Goal: Transaction & Acquisition: Purchase product/service

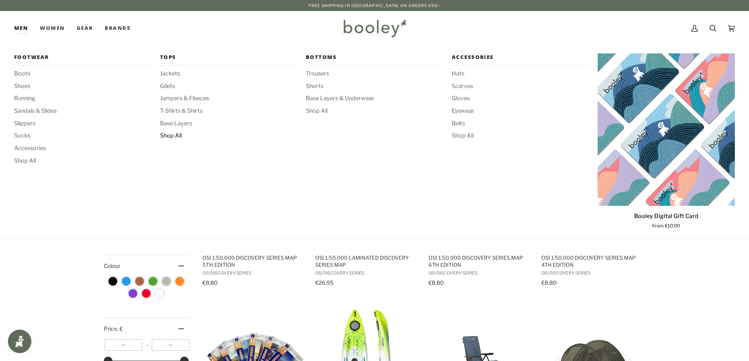
click at [172, 135] on span "Shop All" at bounding box center [228, 136] width 137 height 9
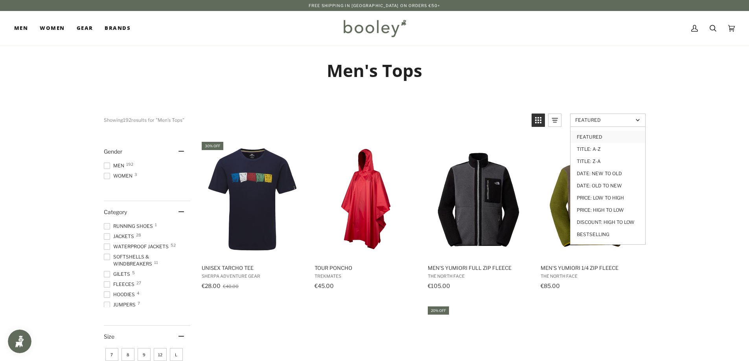
click at [600, 126] on link "Featured" at bounding box center [607, 120] width 75 height 13
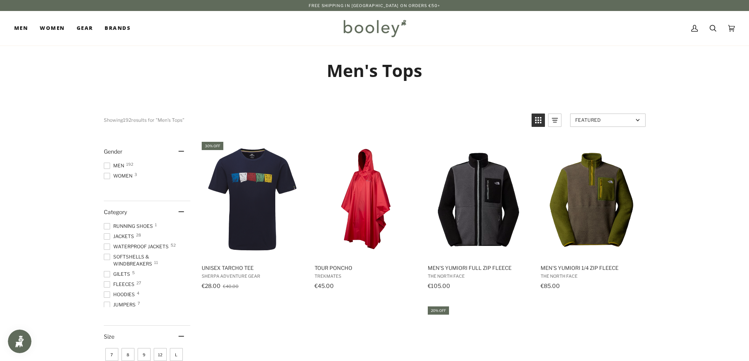
click at [605, 123] on link "Featured" at bounding box center [607, 120] width 75 height 13
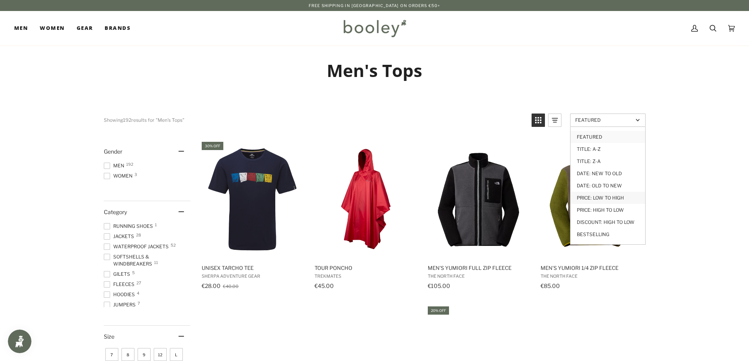
click at [607, 196] on link "Price: Low to High" at bounding box center [608, 198] width 75 height 12
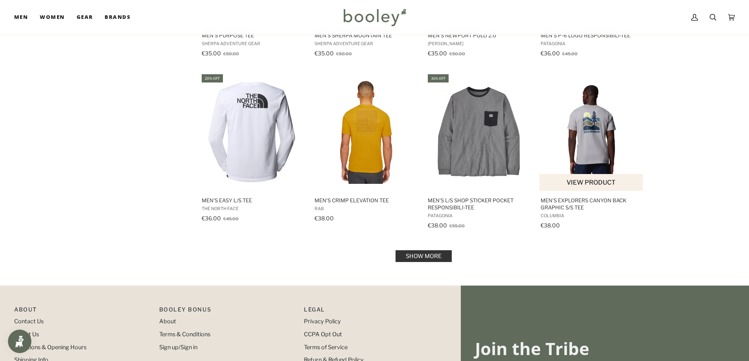
scroll to position [747, 0]
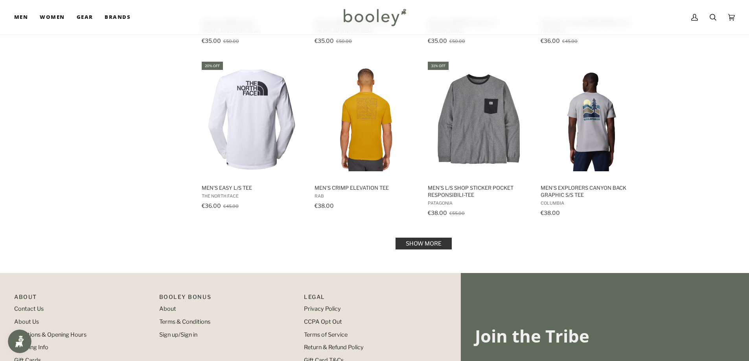
click at [434, 243] on link "Show more" at bounding box center [424, 244] width 56 height 12
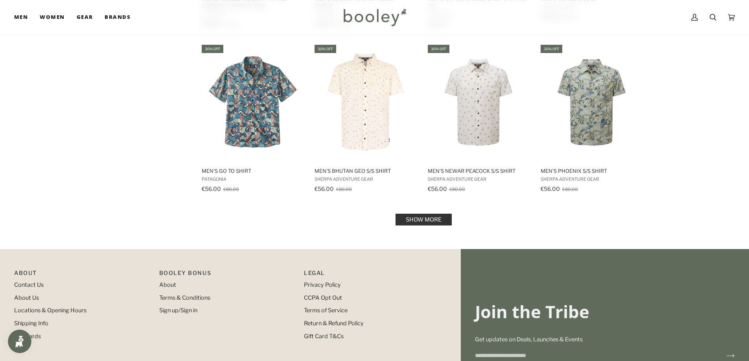
scroll to position [1612, 0]
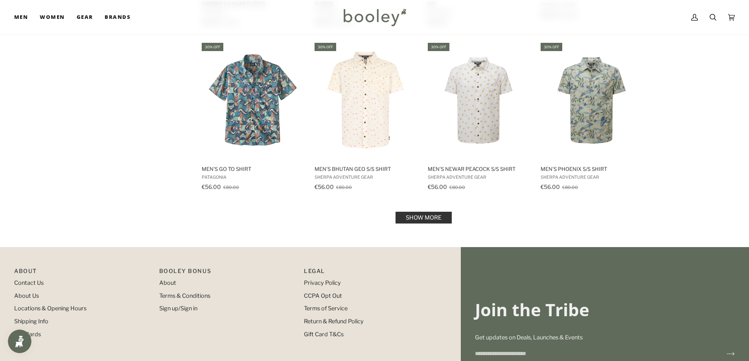
click at [448, 219] on link "Show more" at bounding box center [424, 218] width 56 height 12
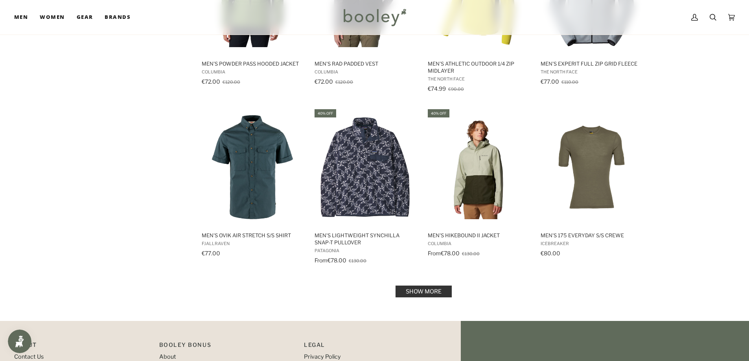
scroll to position [2438, 0]
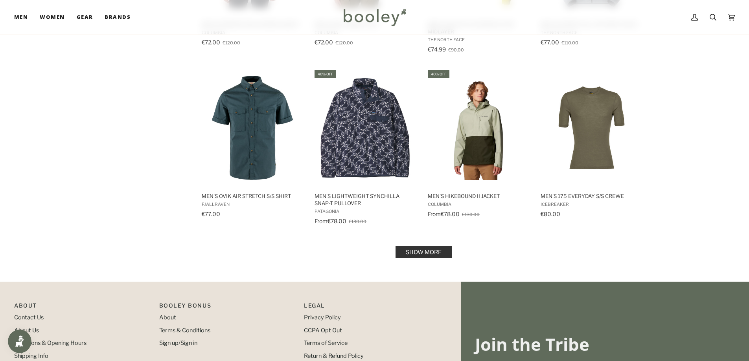
click at [441, 253] on link "Show more" at bounding box center [424, 253] width 56 height 12
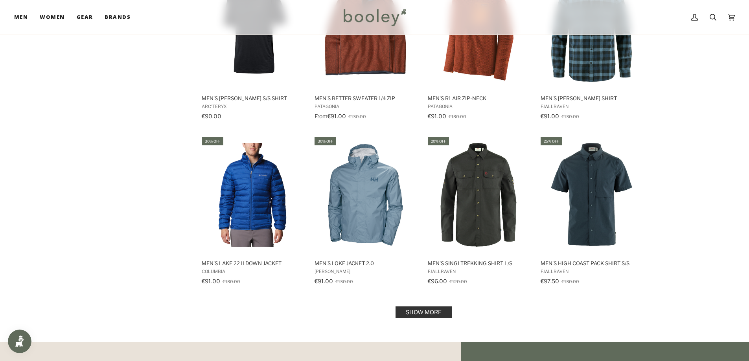
scroll to position [3224, 0]
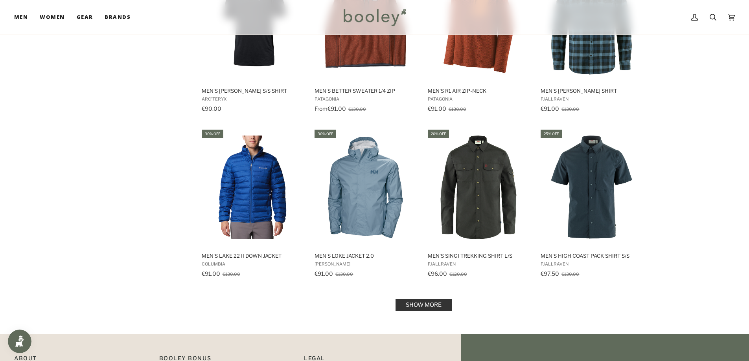
click at [428, 309] on link "Show more" at bounding box center [424, 305] width 56 height 12
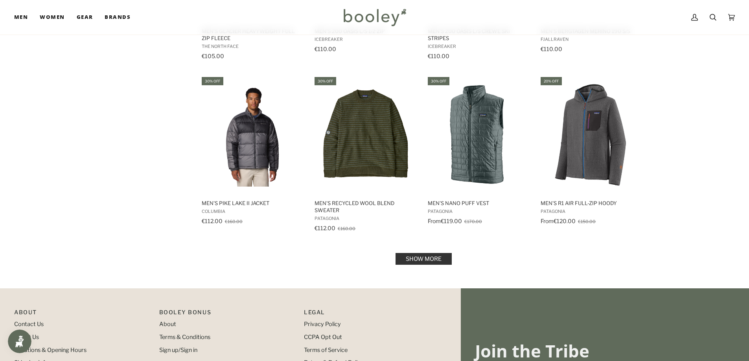
scroll to position [4129, 0]
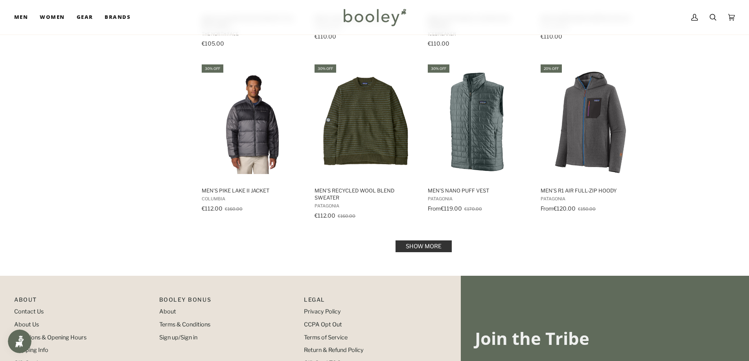
click at [432, 249] on link "Show more" at bounding box center [424, 247] width 56 height 12
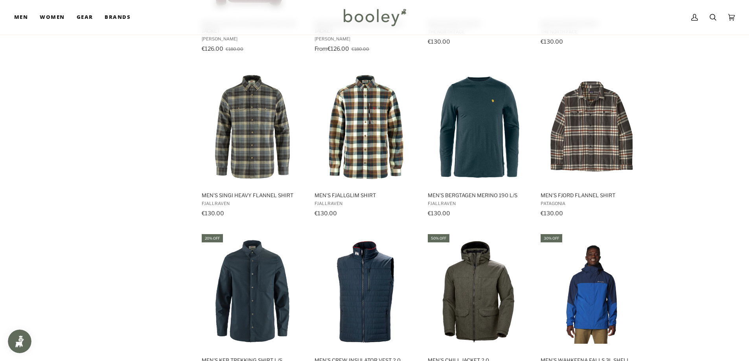
scroll to position [4719, 0]
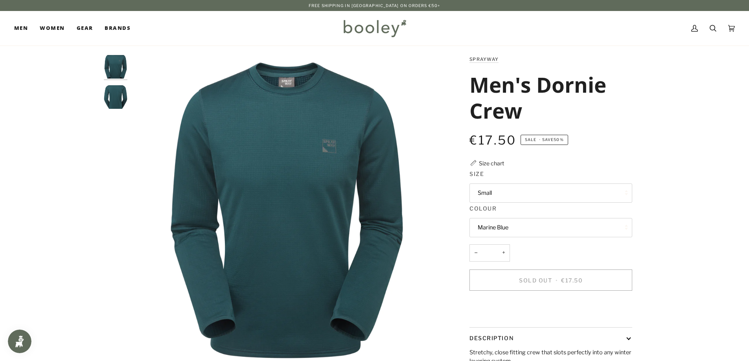
click at [117, 98] on img "Sprayway Men's Dornie Crew Marine Blue - Booley Galway" at bounding box center [116, 97] width 24 height 24
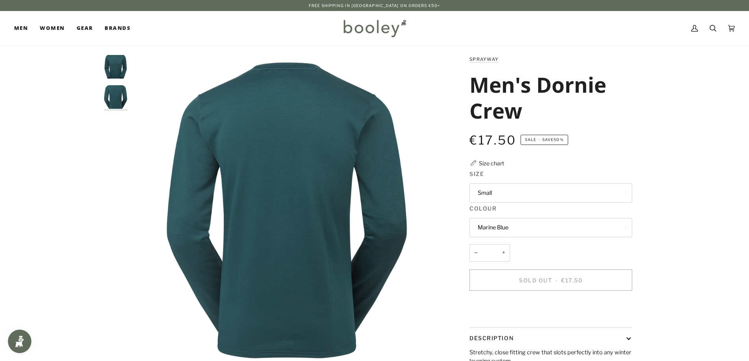
click at [121, 66] on img "Sprayway Men's Dornie Crew Marine Blue - Booley Galway" at bounding box center [116, 67] width 24 height 24
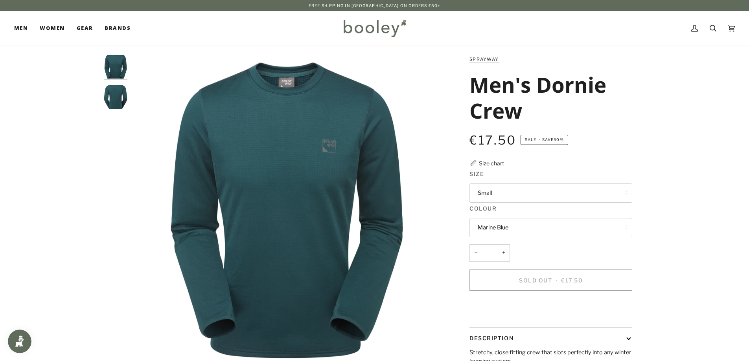
click at [122, 98] on img "Sprayway Men's Dornie Crew Marine Blue - Booley Galway" at bounding box center [116, 97] width 24 height 24
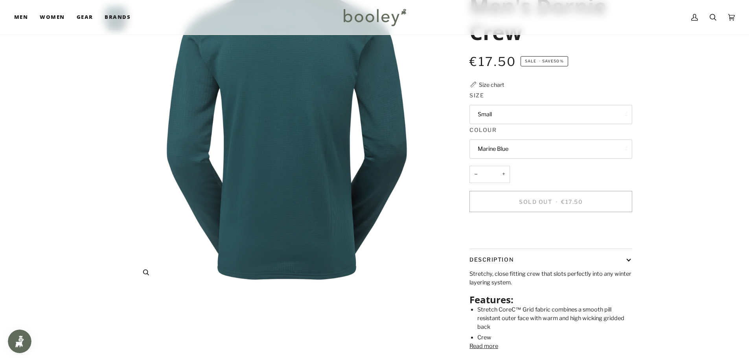
scroll to position [118, 0]
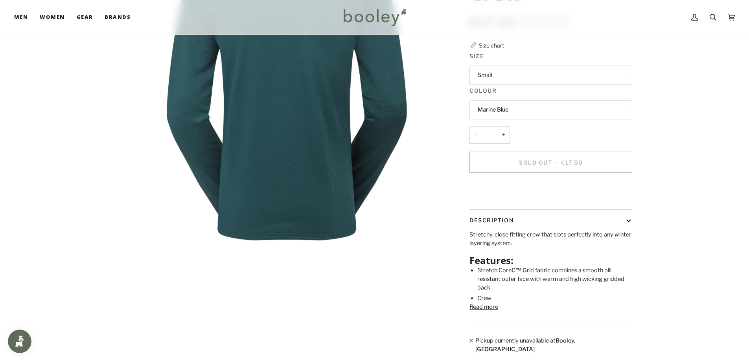
click at [493, 312] on button "Read more" at bounding box center [483, 307] width 29 height 9
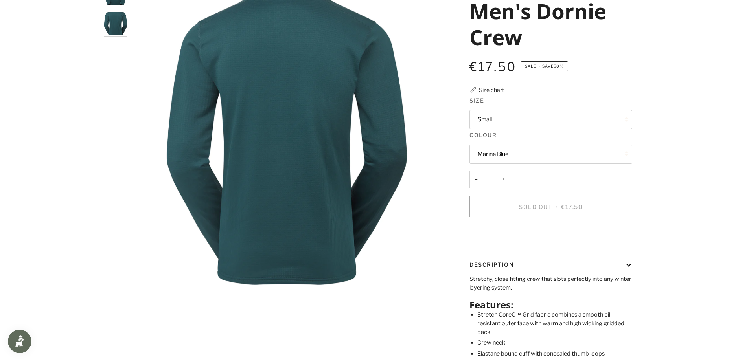
scroll to position [0, 0]
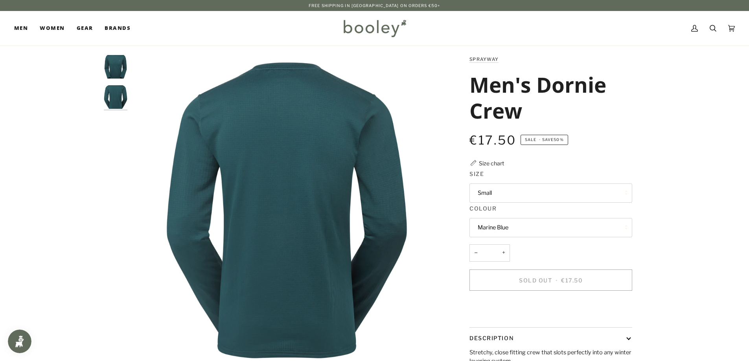
click at [117, 69] on img "Sprayway Men's Dornie Crew Marine Blue - Booley Galway" at bounding box center [116, 67] width 24 height 24
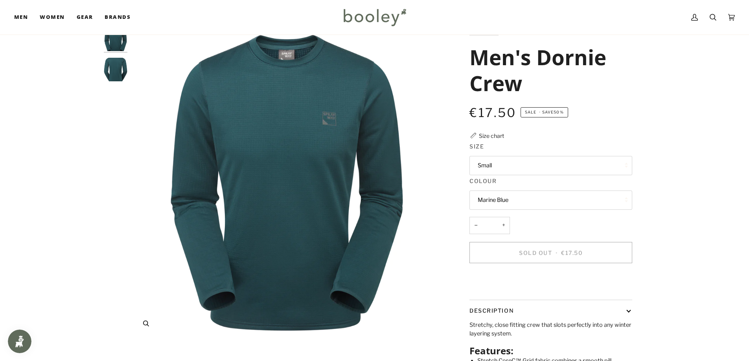
scroll to position [39, 0]
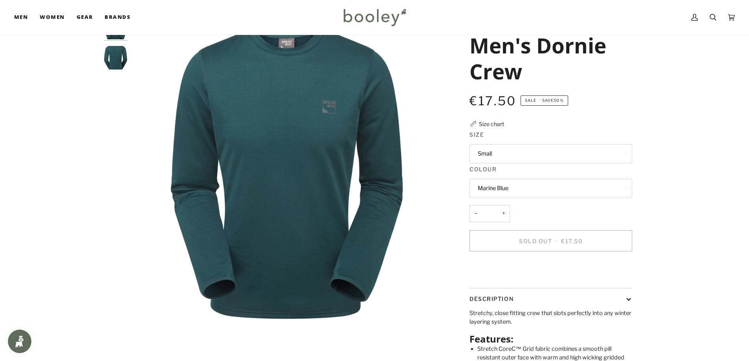
click at [560, 156] on button "Small" at bounding box center [550, 153] width 163 height 19
click at [687, 172] on div "Zoom Zoom Previous" at bounding box center [374, 260] width 749 height 488
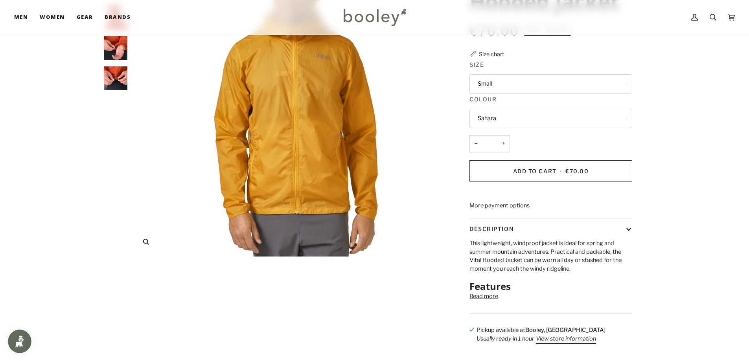
scroll to position [118, 0]
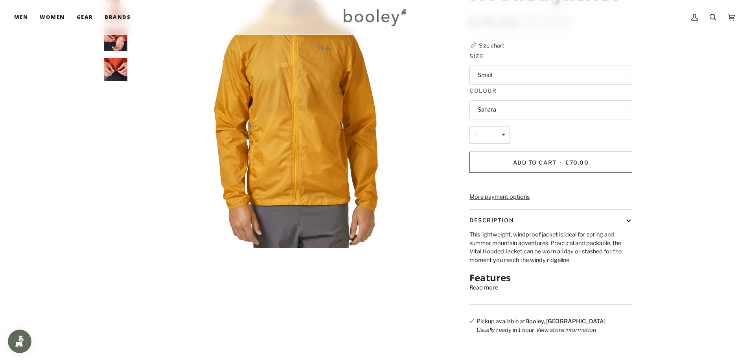
click at [474, 293] on button "Read more" at bounding box center [483, 288] width 29 height 9
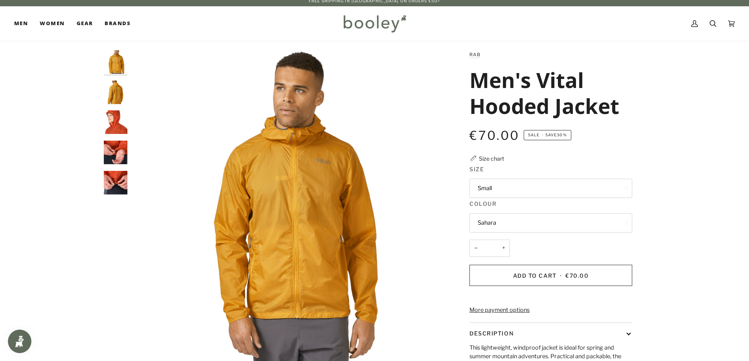
scroll to position [0, 0]
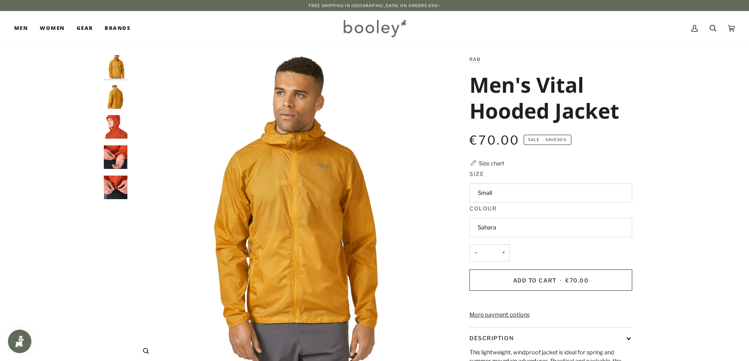
click at [299, 178] on img "Rab Men's Vital Hooded Jacket Sahara - Booley Galway" at bounding box center [286, 210] width 311 height 311
click at [110, 98] on img "Rab Men's Vital Hooded Jacket Sahara - Booley Galway" at bounding box center [116, 97] width 24 height 24
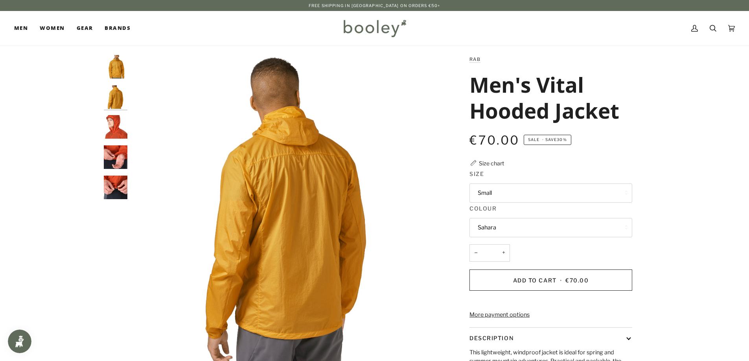
click at [109, 125] on img "Rab Men's Vital Hooded Jacket - Booley Galway" at bounding box center [116, 127] width 24 height 24
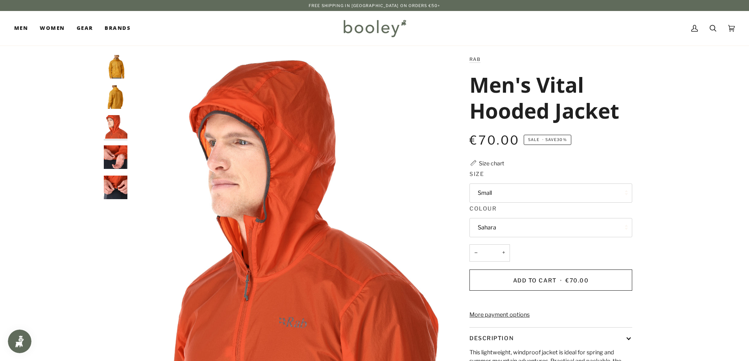
click at [109, 153] on img "Rab Men's Vital Hooded Jacket - Booley Galway" at bounding box center [116, 157] width 24 height 24
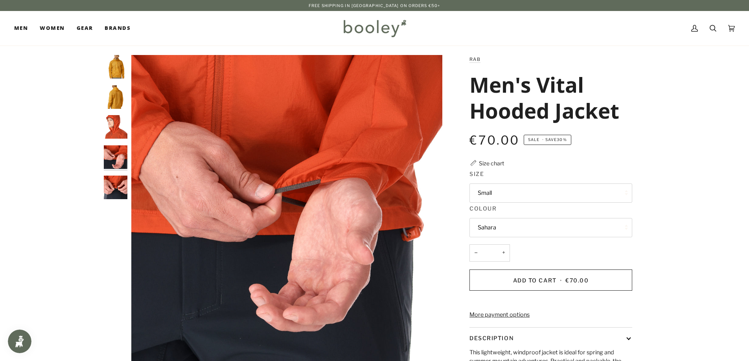
click at [114, 183] on img "Rab Men's Vital Hooded Jacket - Booley Galway" at bounding box center [116, 188] width 24 height 24
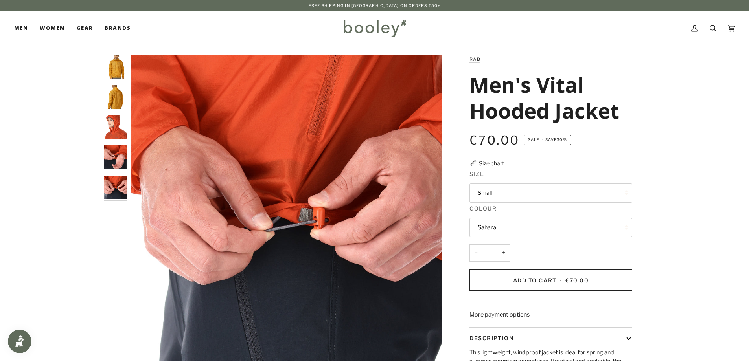
click at [116, 157] on img "Rab Men's Vital Hooded Jacket - Booley Galway" at bounding box center [116, 157] width 24 height 24
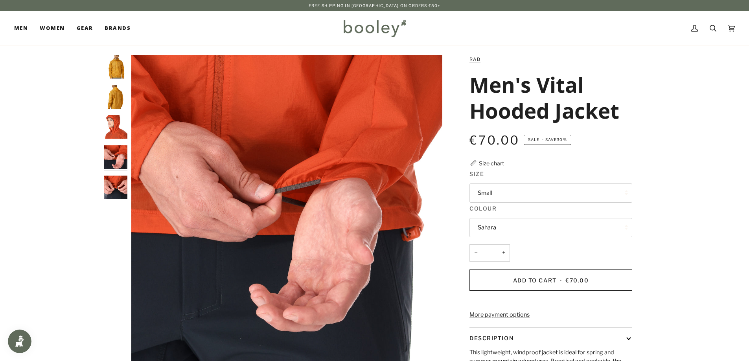
click at [118, 127] on img "Rab Men's Vital Hooded Jacket - Booley Galway" at bounding box center [116, 127] width 24 height 24
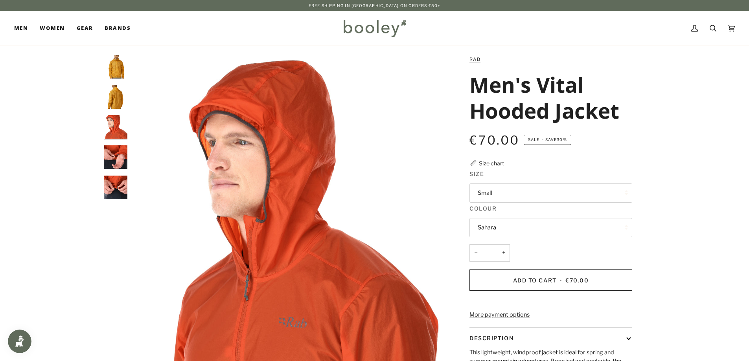
click at [116, 97] on img "Rab Men's Vital Hooded Jacket Sahara - Booley Galway" at bounding box center [116, 97] width 24 height 24
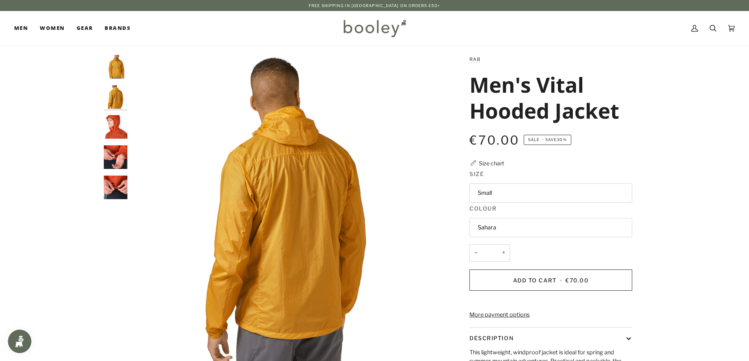
click at [118, 68] on img "Rab Men's Vital Hooded Jacket Sahara - Booley Galway" at bounding box center [116, 67] width 24 height 24
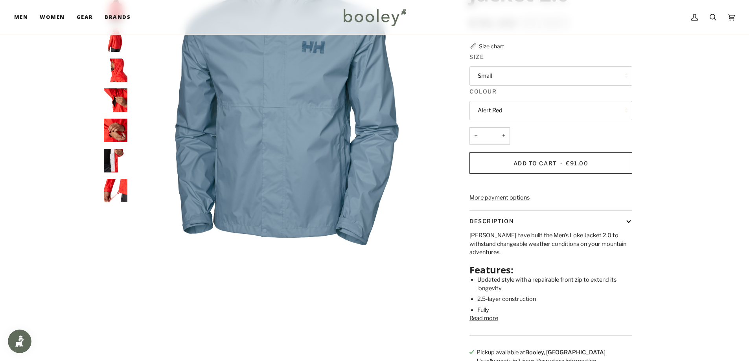
scroll to position [118, 0]
click at [490, 322] on button "Read more" at bounding box center [483, 318] width 29 height 9
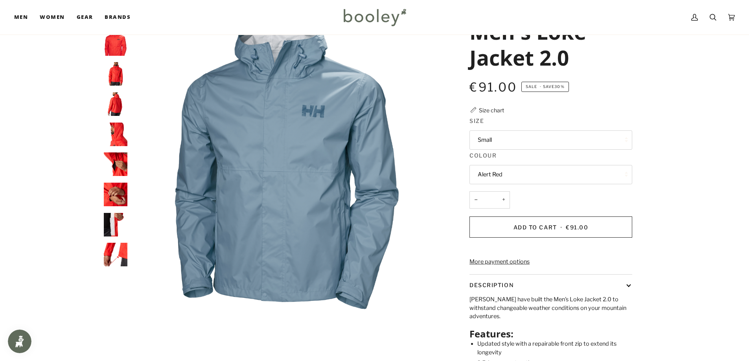
scroll to position [39, 0]
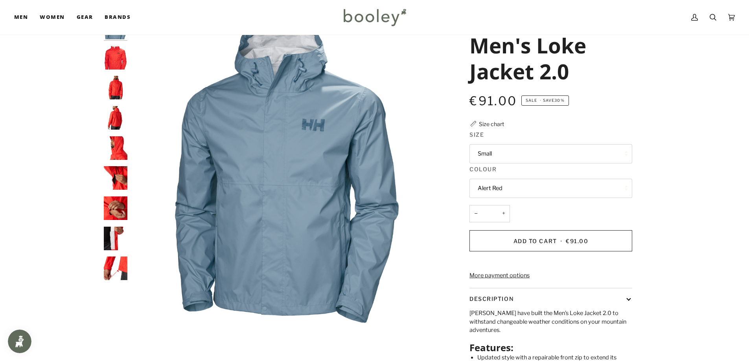
click at [537, 154] on button "Small" at bounding box center [550, 153] width 163 height 19
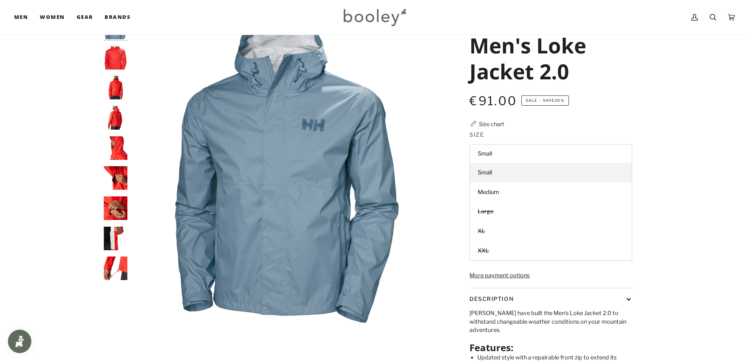
click at [676, 143] on div "Zoom" at bounding box center [374, 336] width 749 height 640
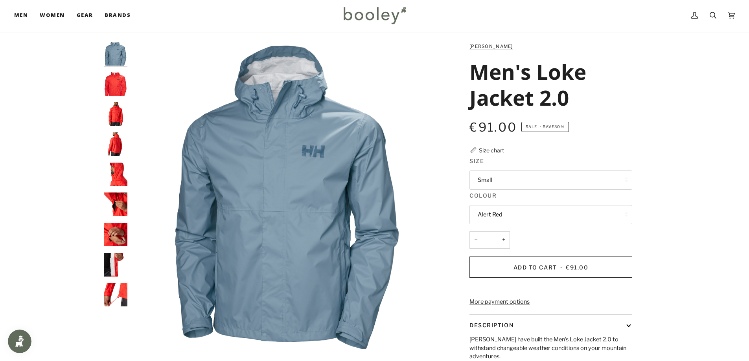
scroll to position [0, 0]
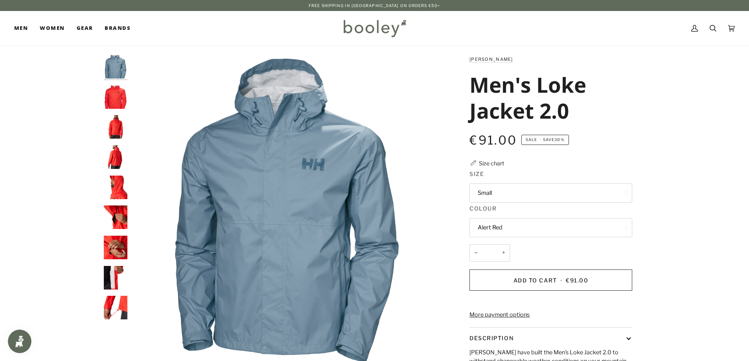
click at [120, 98] on img "Helly Hansen Men's Loke Jacket 2.0 Alert Red - Booley Galway" at bounding box center [116, 97] width 24 height 24
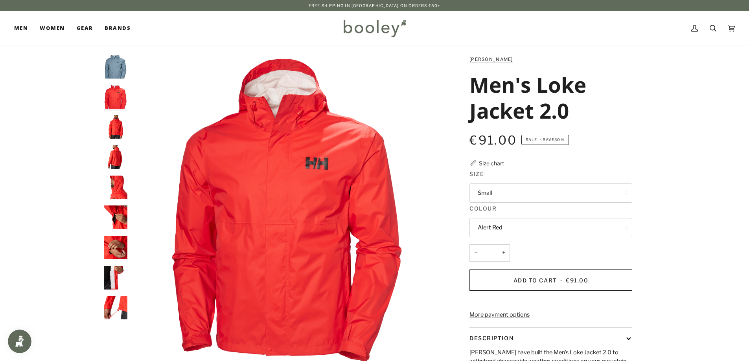
click at [116, 134] on img "Helly Hansen Men's Loke Jacket 2.0 Alert Red - Booley Galway" at bounding box center [116, 127] width 24 height 24
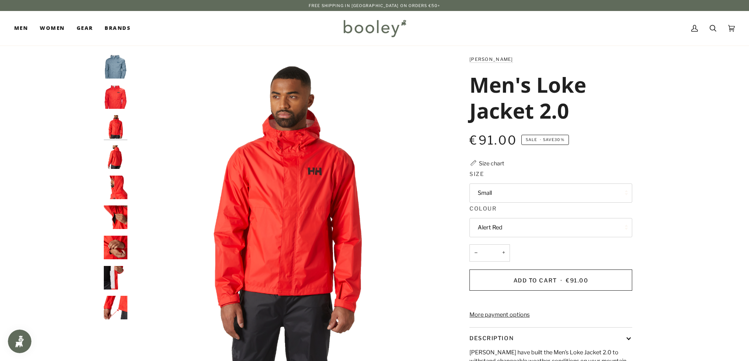
click at [117, 151] on img "Helly Hansen Men's Loke Jacket 2.0 Alert Red - Booley Galway" at bounding box center [116, 157] width 24 height 24
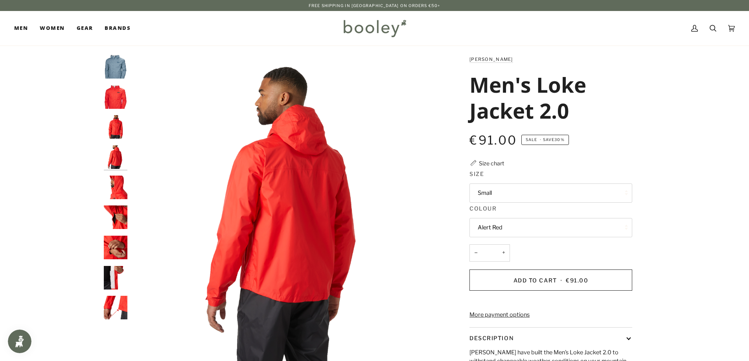
click at [117, 166] on img "Helly Hansen Men's Loke Jacket 2.0 Alert Red - Booley Galway" at bounding box center [116, 157] width 24 height 24
click at [117, 177] on img "Helly Hansen Men's Loke Jacket 2.0 Alert Red - Booley Galway" at bounding box center [116, 188] width 24 height 24
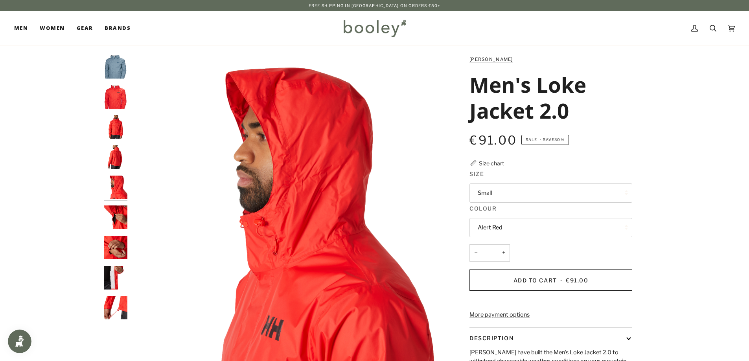
click at [121, 210] on img "Helly Hansen Men's Loke Jacket 2.0 Alert Red - Booley Galway" at bounding box center [116, 218] width 24 height 24
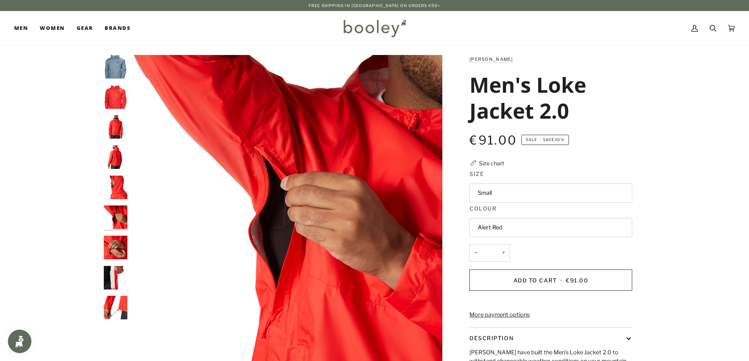
click at [121, 245] on img "Helly Hansen Men's Loke Jacket 2.0 Alert Red - Booley Galway" at bounding box center [116, 248] width 24 height 24
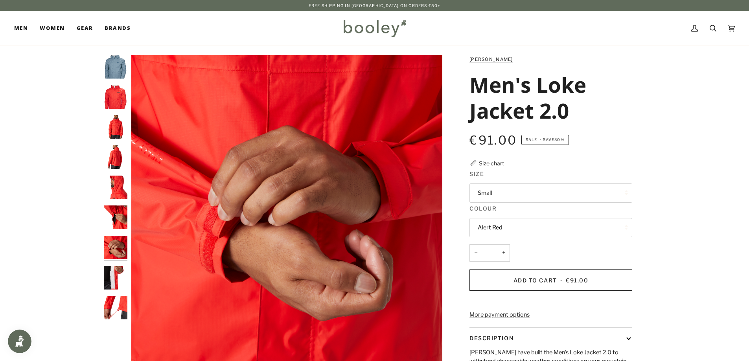
click at [119, 274] on img "Helly Hansen Men's Loke Jacket 2.0 Alert Red - Booley Galway" at bounding box center [116, 278] width 24 height 24
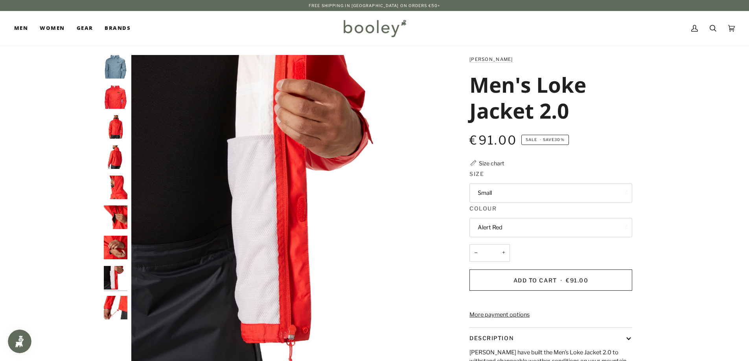
click at [111, 311] on img "Helly Hansen Men's Loke Jacket 2.0 Alert Red - Booley Galway" at bounding box center [116, 308] width 24 height 24
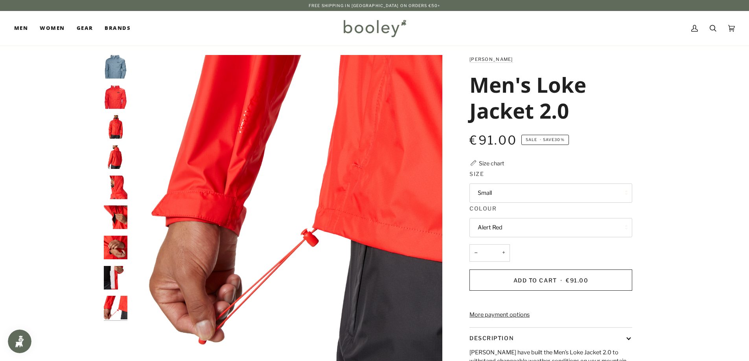
click at [118, 66] on img "Helly Hansen Men's Loke Jacket 2.0 Washed Navy - Booley Galway" at bounding box center [116, 67] width 24 height 24
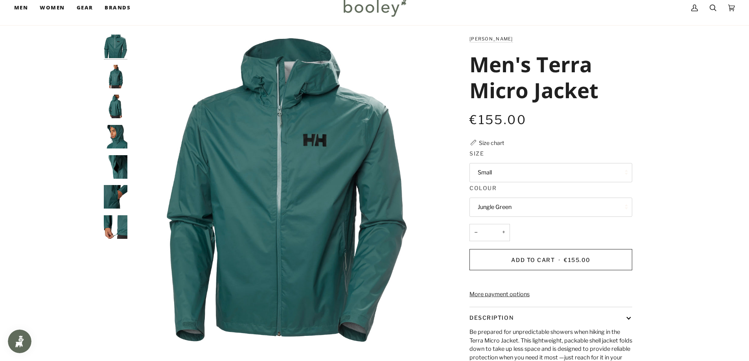
scroll to position [39, 0]
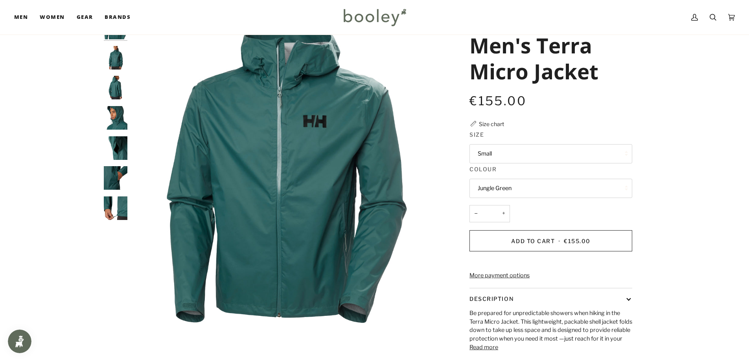
click at [609, 152] on button "Small" at bounding box center [550, 153] width 163 height 19
click at [657, 151] on div "Zoom Zoom" at bounding box center [375, 209] width 570 height 387
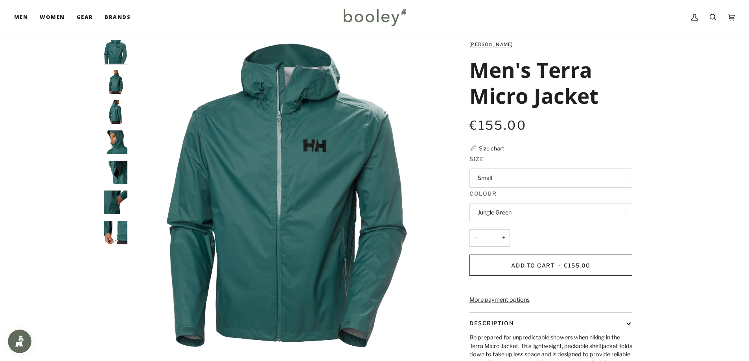
scroll to position [0, 0]
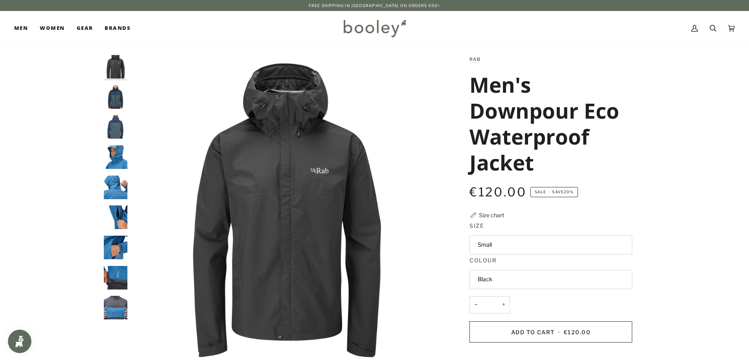
click at [578, 241] on button "Small" at bounding box center [550, 245] width 163 height 19
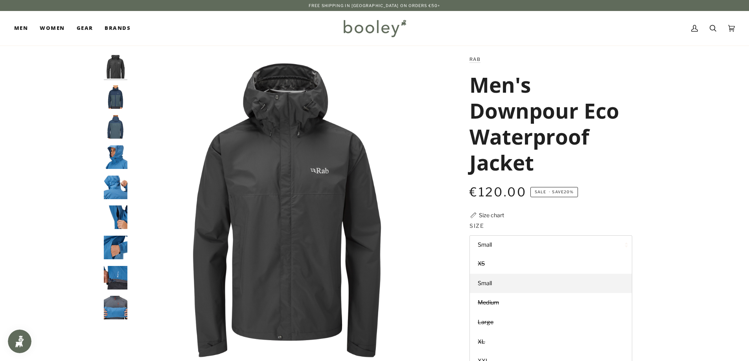
click at [659, 193] on div "Zoom" at bounding box center [375, 278] width 570 height 447
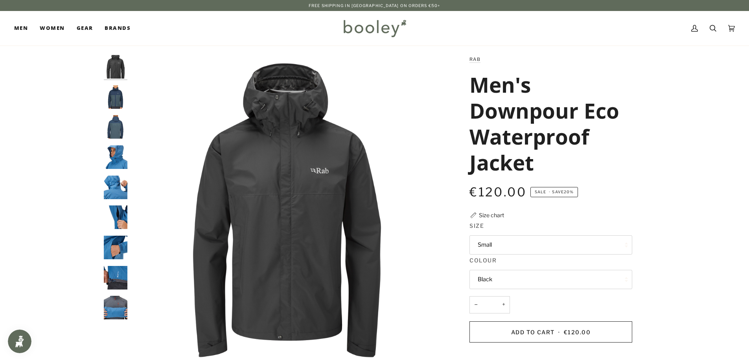
click at [116, 100] on img "Rab Men's Downpour Eco Waterproof Jacket Tempest Blue / Orion Blue - Booley Gal…" at bounding box center [116, 97] width 24 height 24
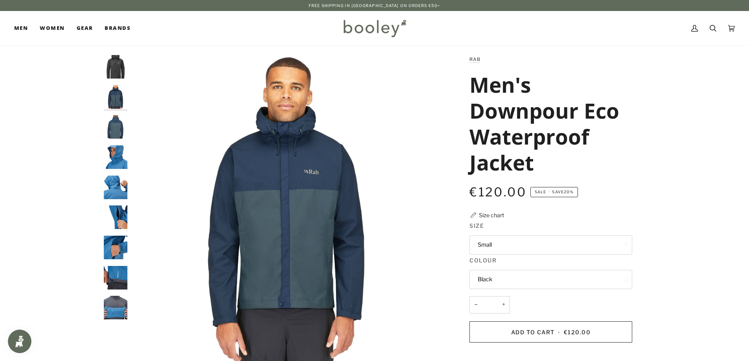
click at [118, 127] on img "Rab Men's Downpour Eco Waterproof Jacket Tempest Blue / Orion Blue - Booley Gal…" at bounding box center [116, 127] width 24 height 24
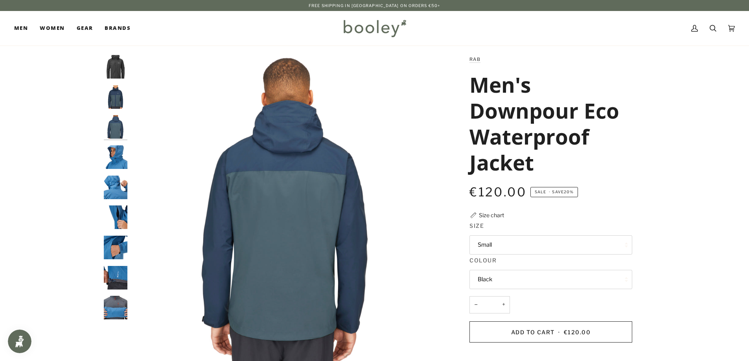
click at [115, 147] on img "Rab Men's Downpour Eco Waterproof Jacket - Booley Galway" at bounding box center [116, 157] width 24 height 24
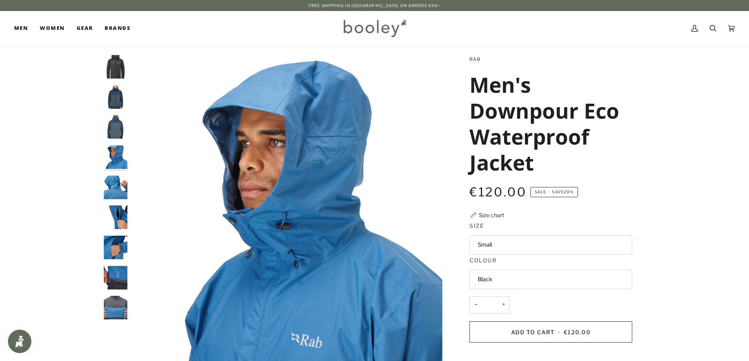
click at [110, 186] on img "Rab Men's Downpour Eco Waterproof Jacket - Booley Galway" at bounding box center [116, 188] width 24 height 24
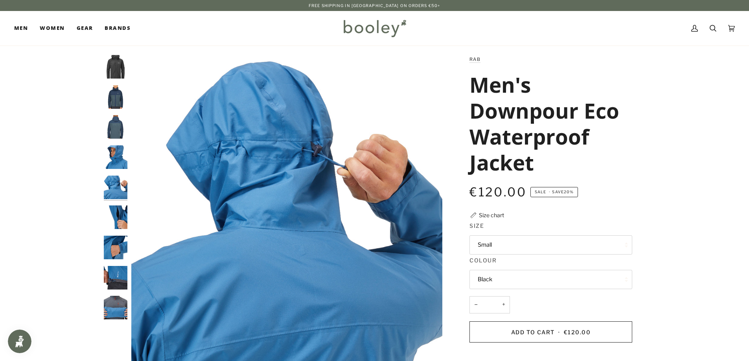
click at [112, 210] on img "Rab Men's Downpour Eco Waterproof Jacket - Booley Galway" at bounding box center [116, 218] width 24 height 24
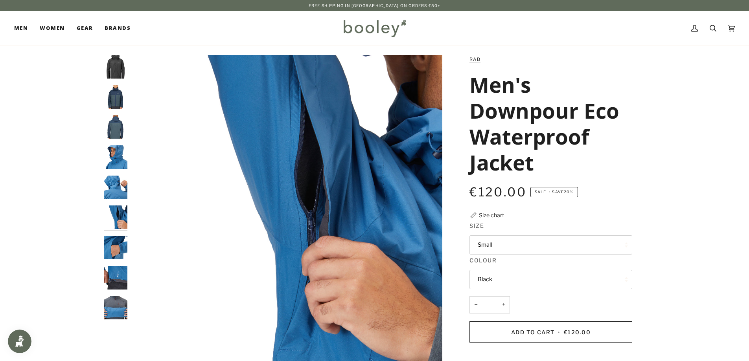
click at [114, 244] on img "Rab Men's Downpour Eco Waterproof Jacket - Booley Galway" at bounding box center [116, 248] width 24 height 24
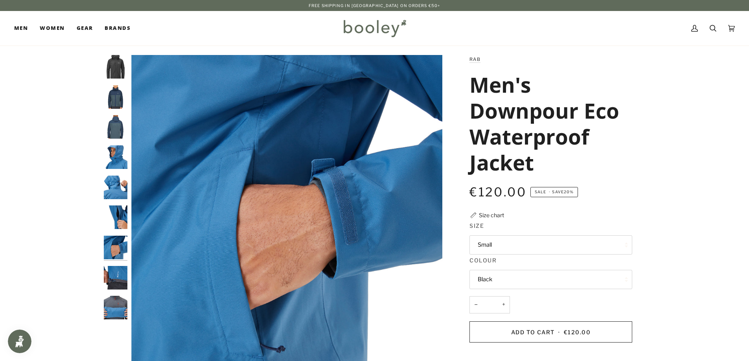
click at [114, 276] on img "Rab Men's Downpour Eco Waterproof Jacket - Booley Galway" at bounding box center [116, 278] width 24 height 24
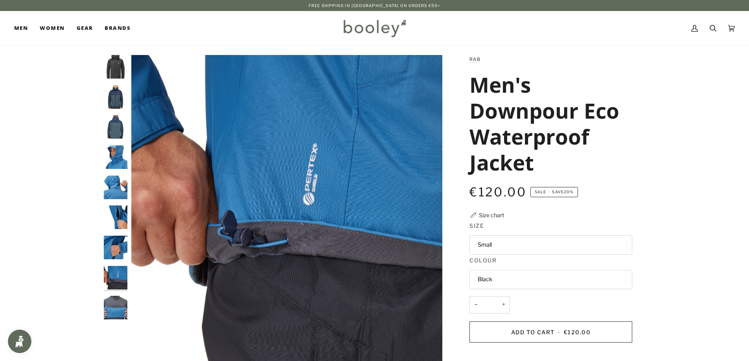
click at [114, 295] on div at bounding box center [118, 190] width 28 height 271
click at [114, 304] on img "Rab Men's Downpour Eco Waterproof Jacket - Booley Galway" at bounding box center [116, 308] width 24 height 24
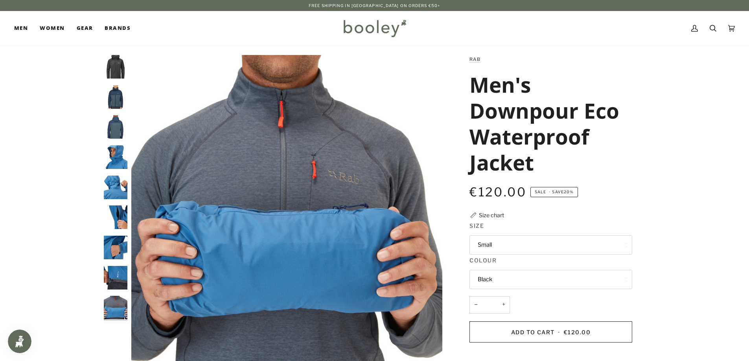
click at [116, 97] on img "Rab Men's Downpour Eco Waterproof Jacket Tempest Blue / Orion Blue - Booley Gal…" at bounding box center [116, 97] width 24 height 24
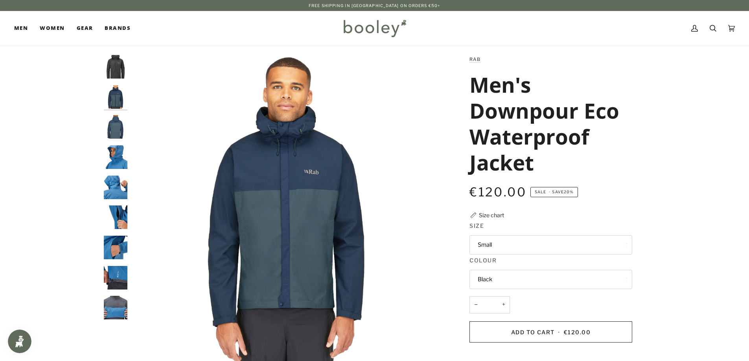
click at [116, 66] on img "Men's Downpour Eco Waterproof Jacket" at bounding box center [116, 67] width 24 height 24
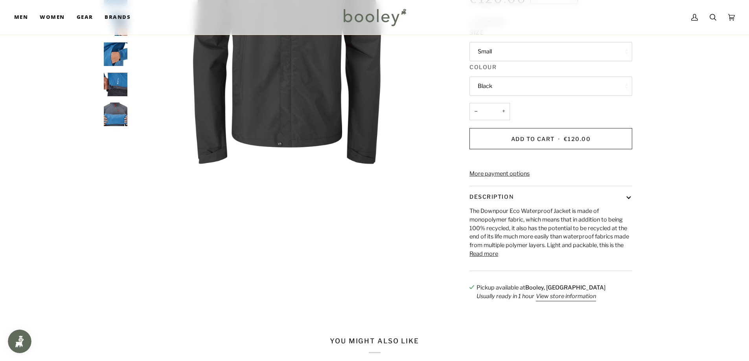
scroll to position [197, 0]
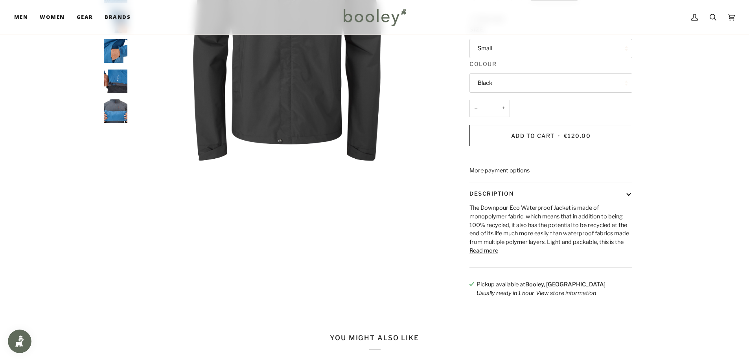
click at [491, 256] on button "Read more" at bounding box center [483, 251] width 29 height 9
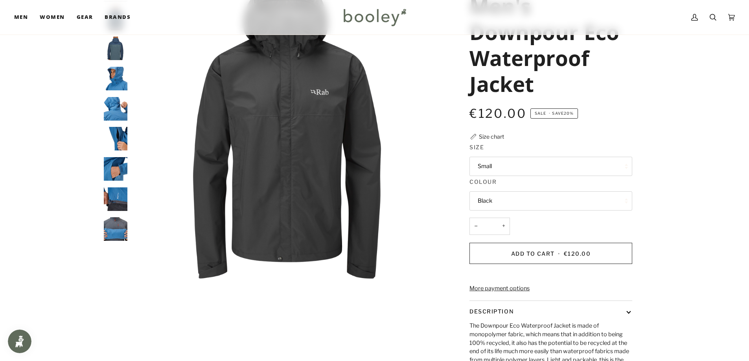
scroll to position [0, 0]
